Goal: Use online tool/utility: Use online tool/utility

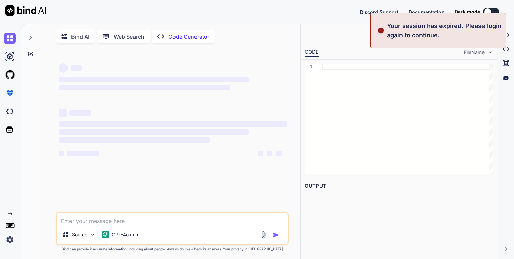
type textarea "x"
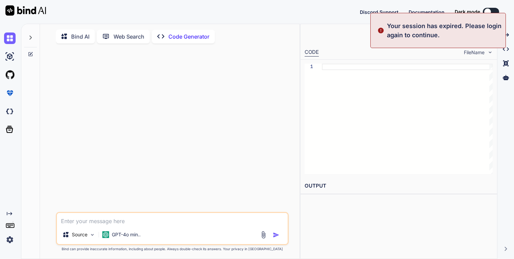
type textarea "o"
type textarea "x"
type textarea "or"
type textarea "x"
type textarea "or"
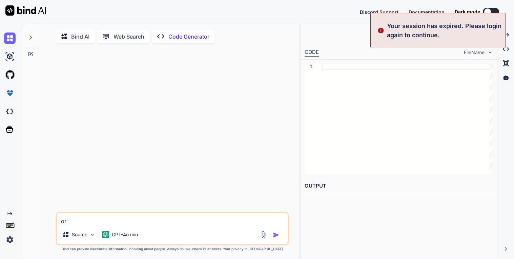
type textarea "x"
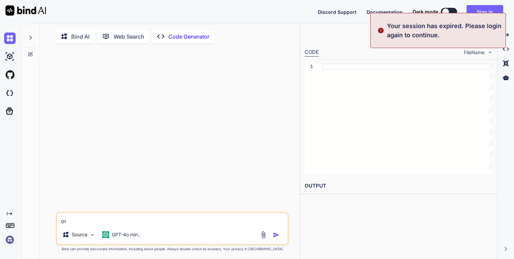
type textarea "or"
type textarea "x"
type textarea "org"
type textarea "x"
type textarea "orga"
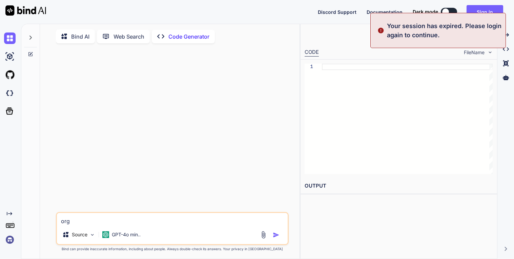
type textarea "x"
type textarea "organ"
type textarea "x"
type textarea "organi"
type textarea "x"
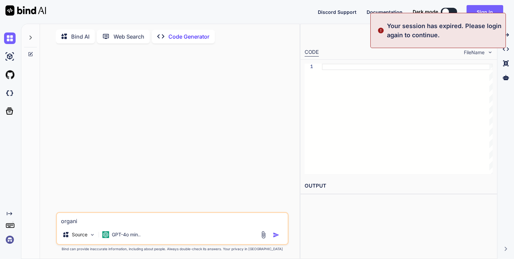
type textarea "organis"
type textarea "x"
type textarea "organi"
type textarea "x"
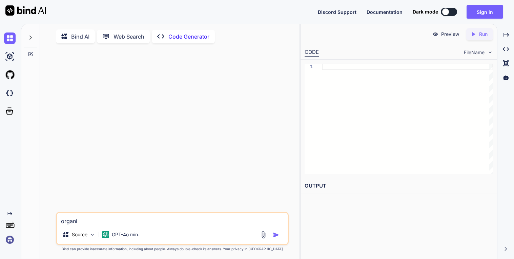
type textarea "organiz"
type textarea "x"
type textarea "organize"
type textarea "x"
type textarea "organize"
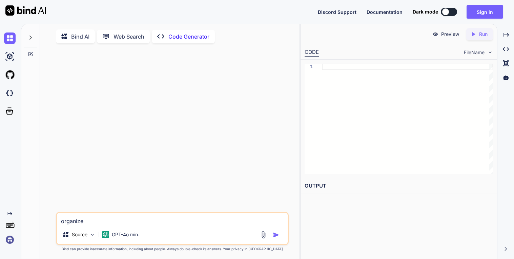
type textarea "x"
type textarea "organize t"
type textarea "x"
type textarea "organize th"
type textarea "x"
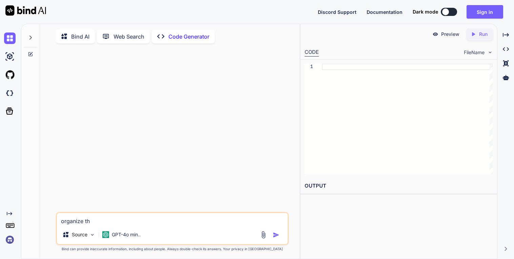
type textarea "organize the"
type textarea "x"
type textarea "organize the"
type textarea "x"
